Goal: Task Accomplishment & Management: Manage account settings

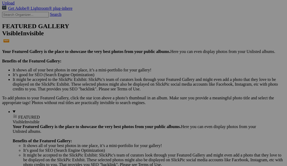
scroll to position [173, 0]
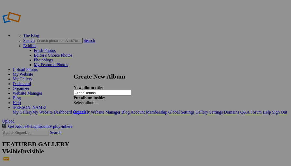
type input "Grand Tetons"
click at [96, 110] on span "Create" at bounding box center [90, 112] width 11 height 4
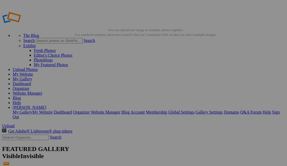
type input "Grand Tetons"
